Goal: Navigation & Orientation: Find specific page/section

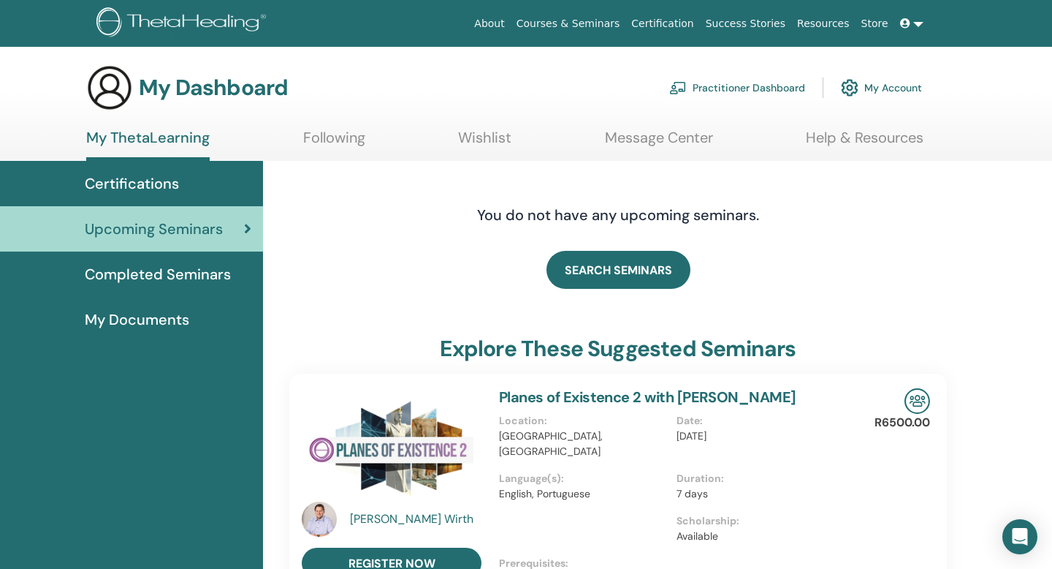
click at [164, 267] on span "Completed Seminars" at bounding box center [158, 274] width 146 height 22
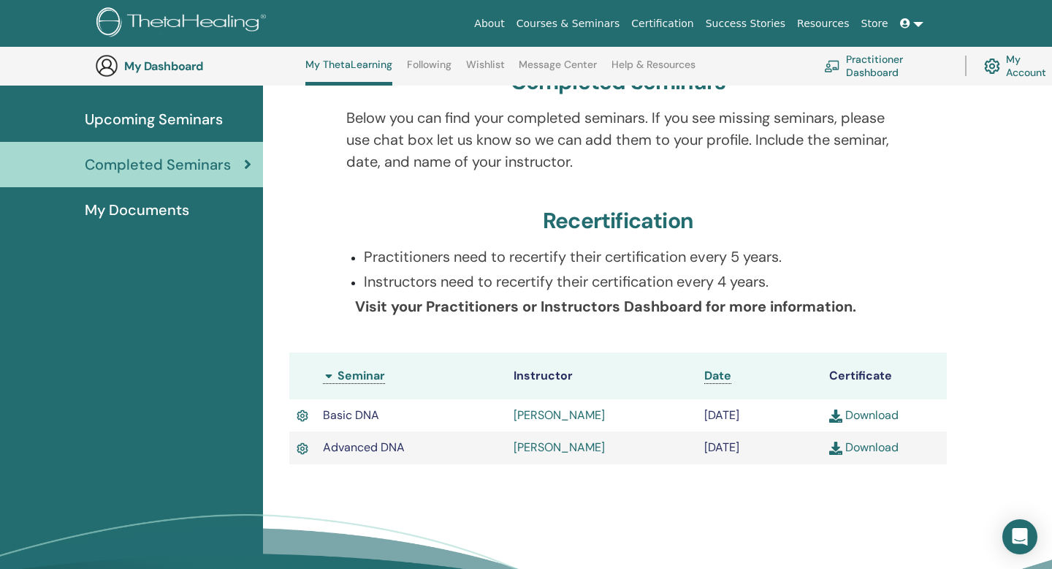
scroll to position [142, 0]
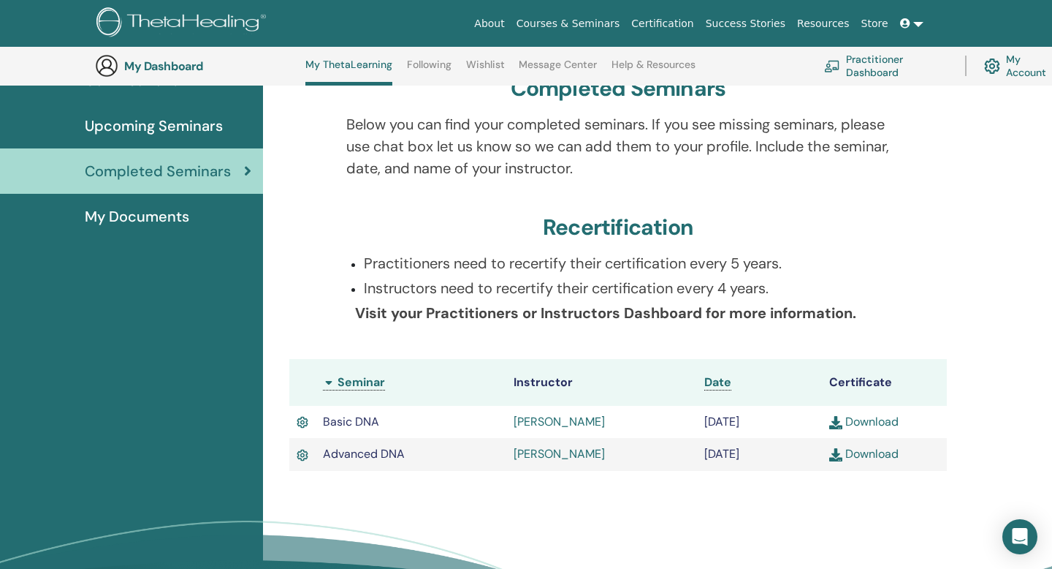
click at [249, 178] on div "Completed Seminars" at bounding box center [132, 171] width 240 height 22
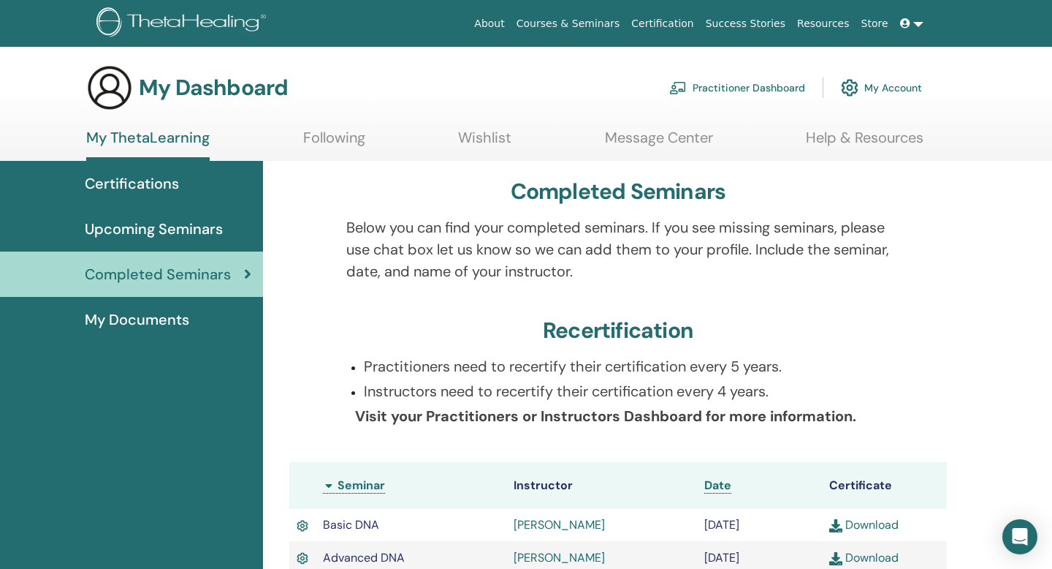
scroll to position [48, 0]
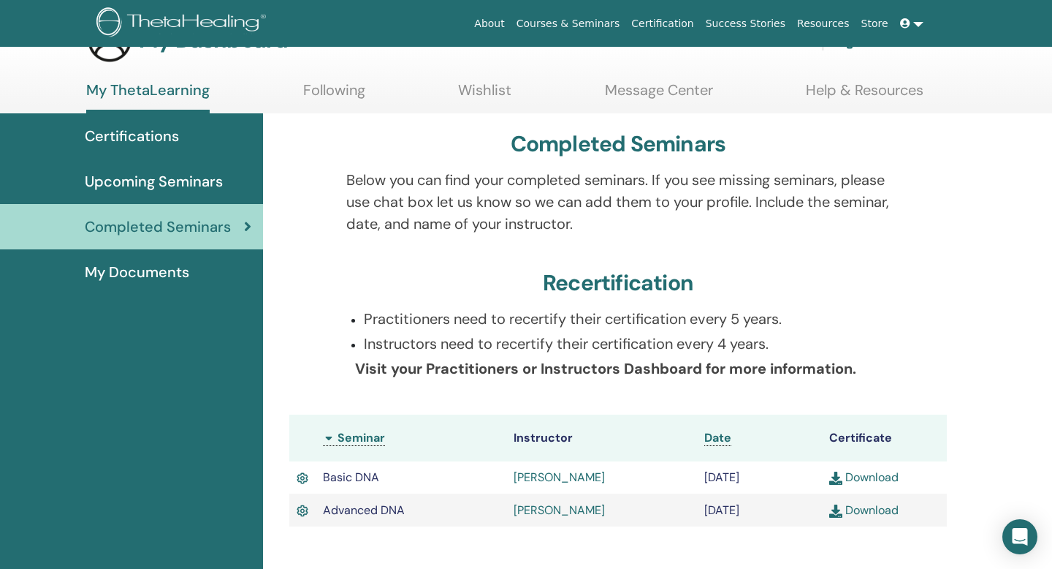
click at [206, 182] on span "Upcoming Seminars" at bounding box center [154, 181] width 138 height 22
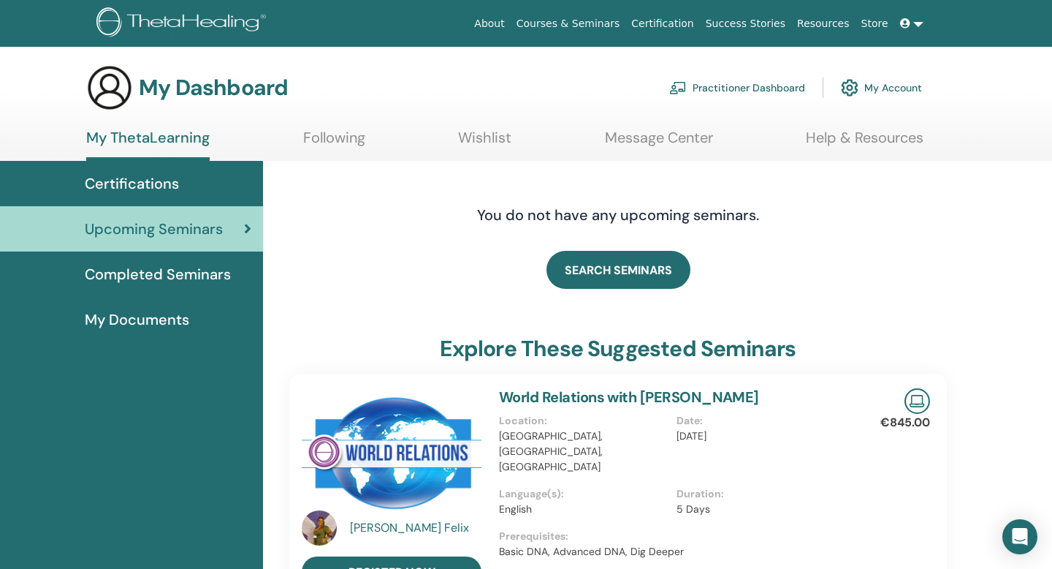
click at [148, 184] on span "Certifications" at bounding box center [132, 183] width 94 height 22
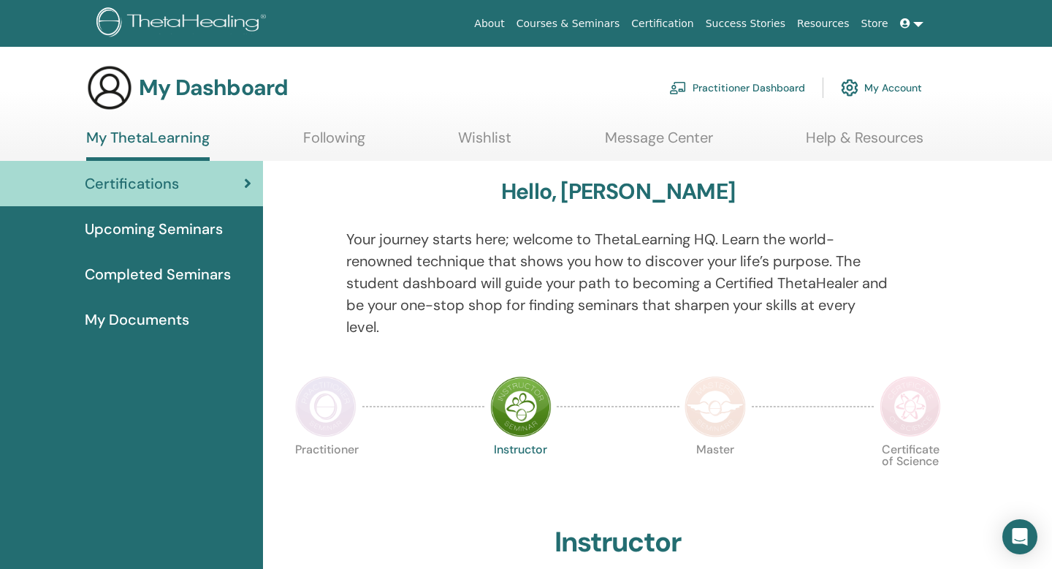
click at [192, 228] on span "Upcoming Seminars" at bounding box center [154, 229] width 138 height 22
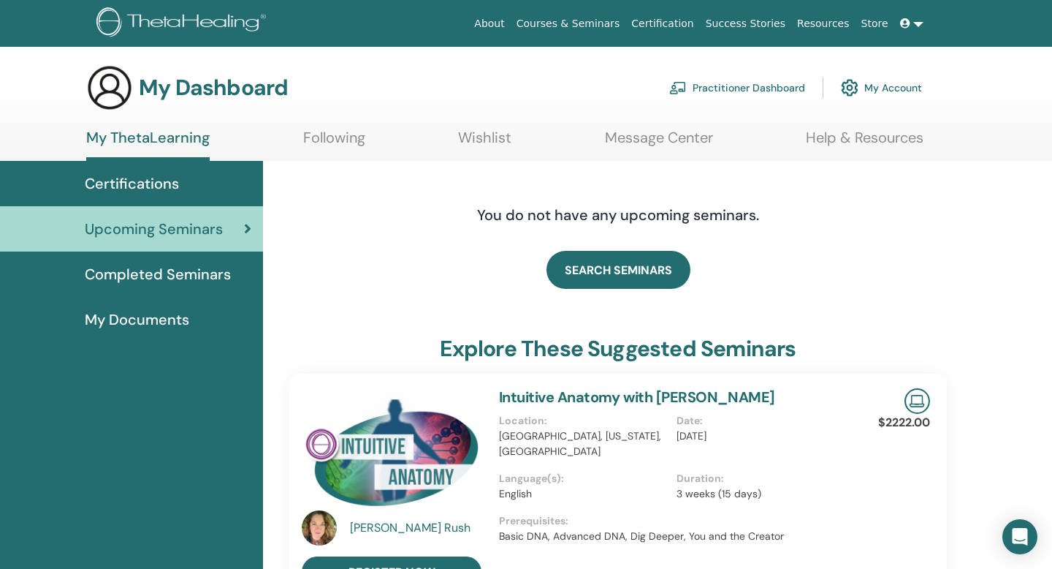
click at [175, 284] on span "Completed Seminars" at bounding box center [158, 274] width 146 height 22
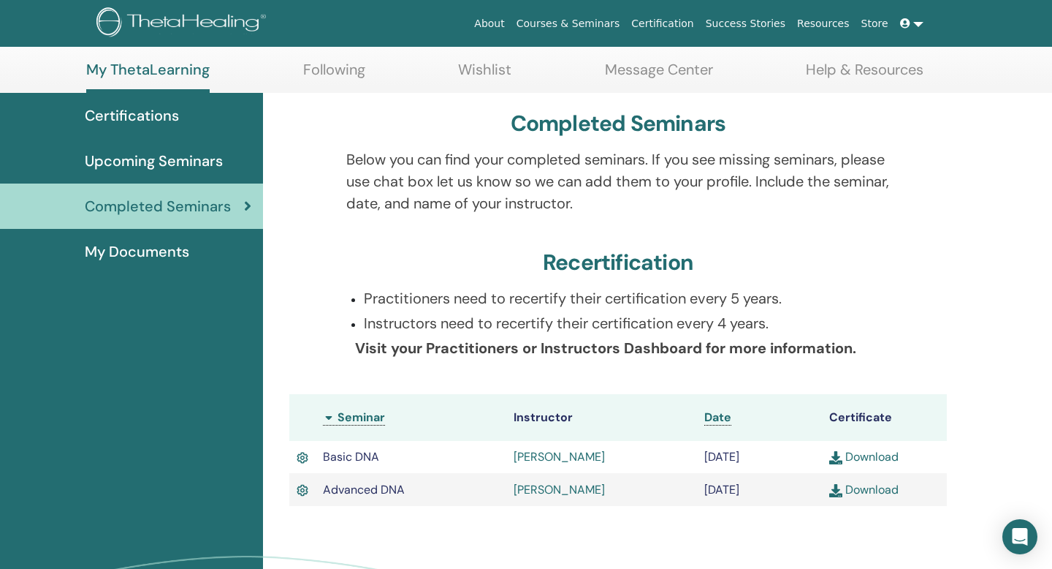
scroll to position [156, 0]
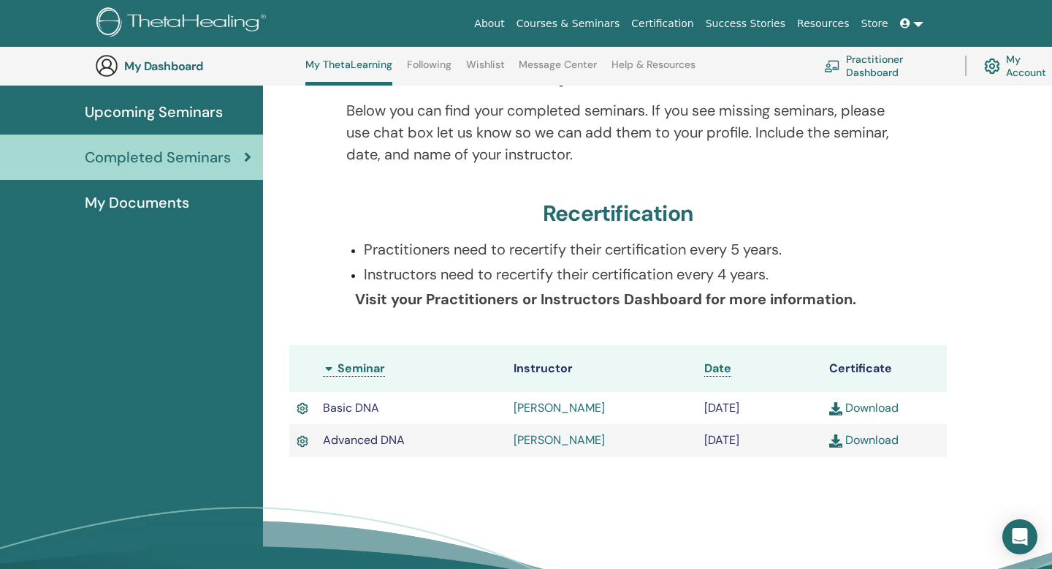
click at [835, 409] on img at bounding box center [835, 408] width 13 height 13
click at [832, 444] on img at bounding box center [835, 440] width 13 height 13
